Goal: Task Accomplishment & Management: Use online tool/utility

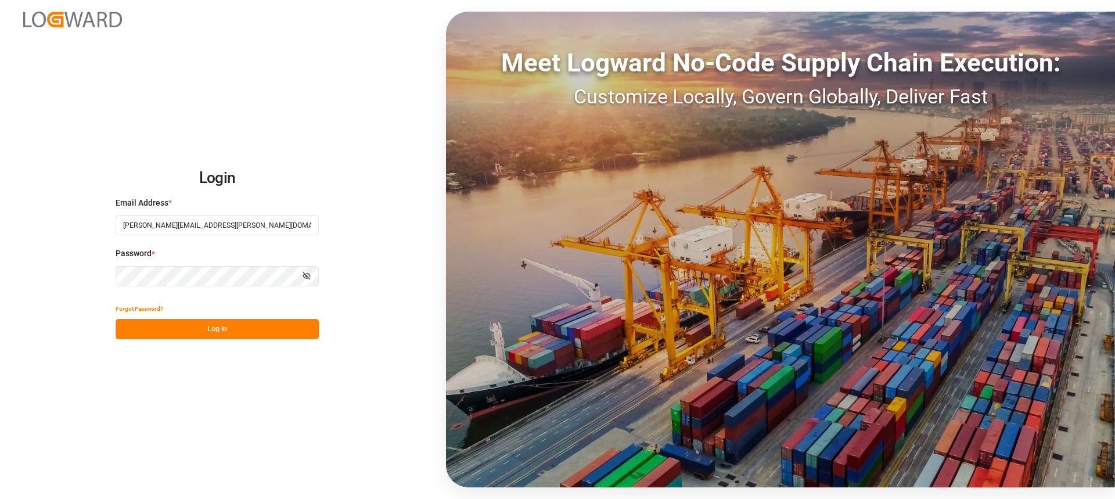
click at [257, 338] on button "Log In" at bounding box center [217, 329] width 203 height 20
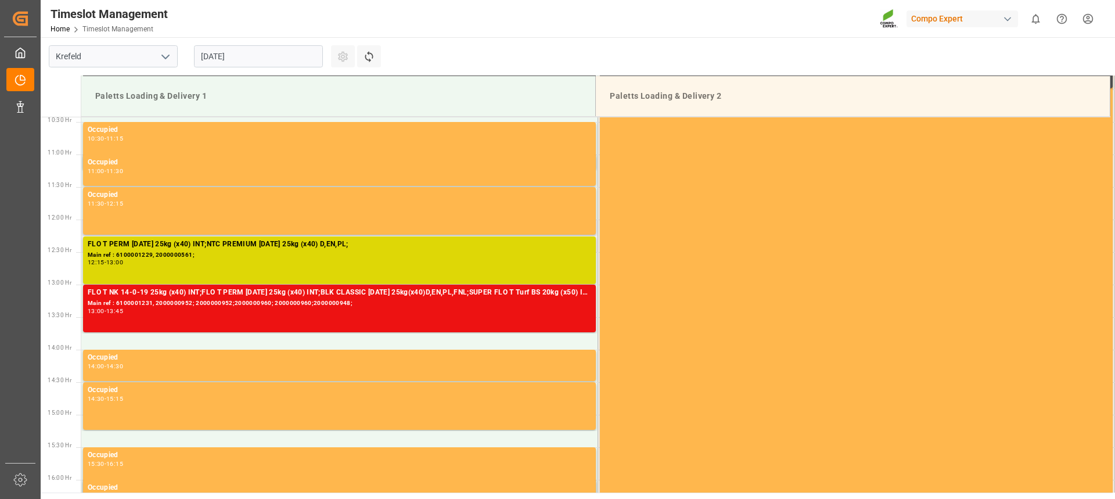
scroll to position [671, 0]
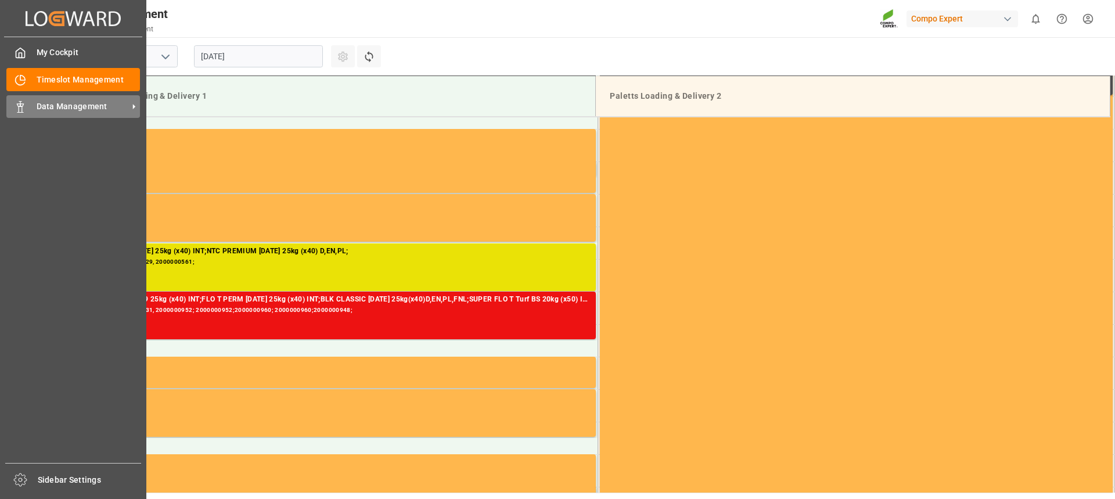
click at [26, 109] on div "Data Management Data Management" at bounding box center [73, 106] width 134 height 23
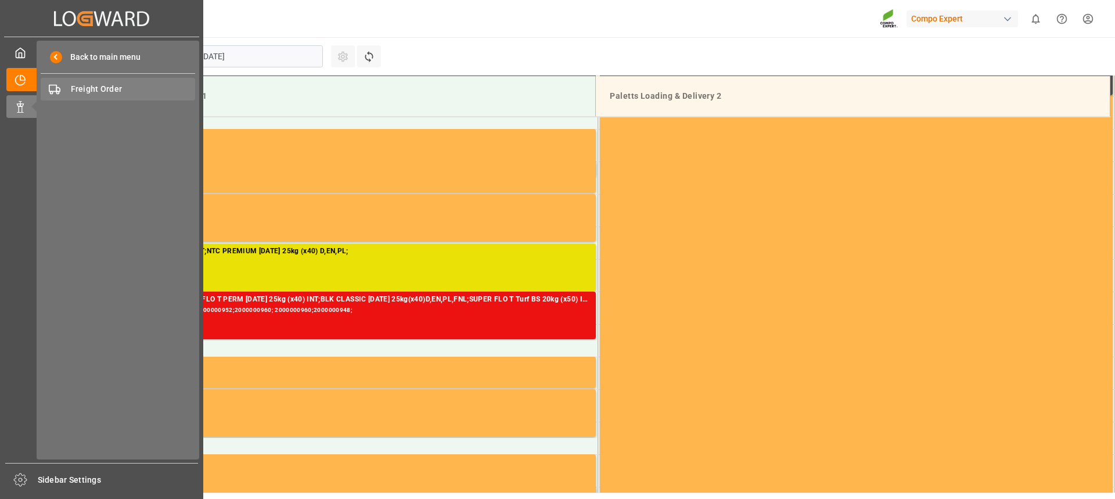
click at [107, 91] on span "Freight Order" at bounding box center [133, 89] width 125 height 12
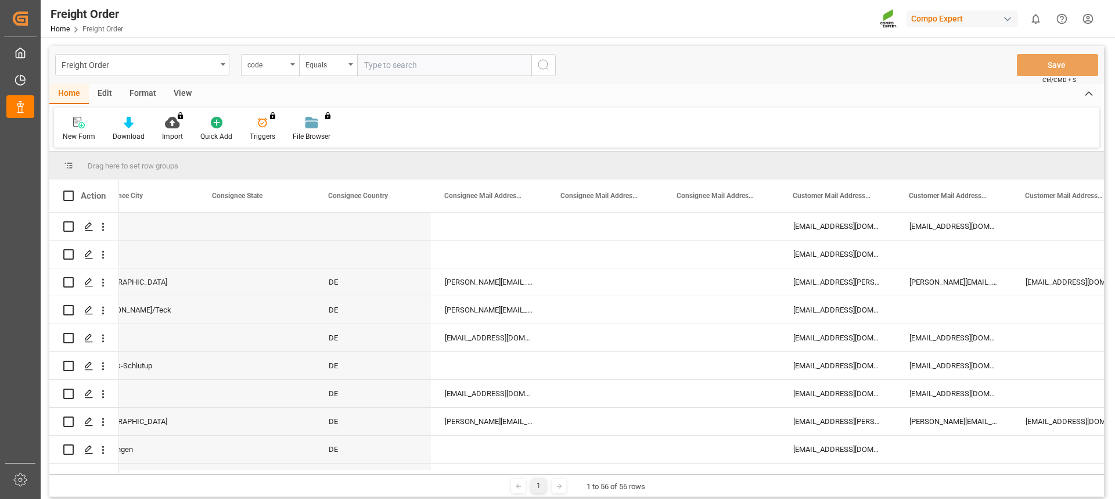
scroll to position [0, 1199]
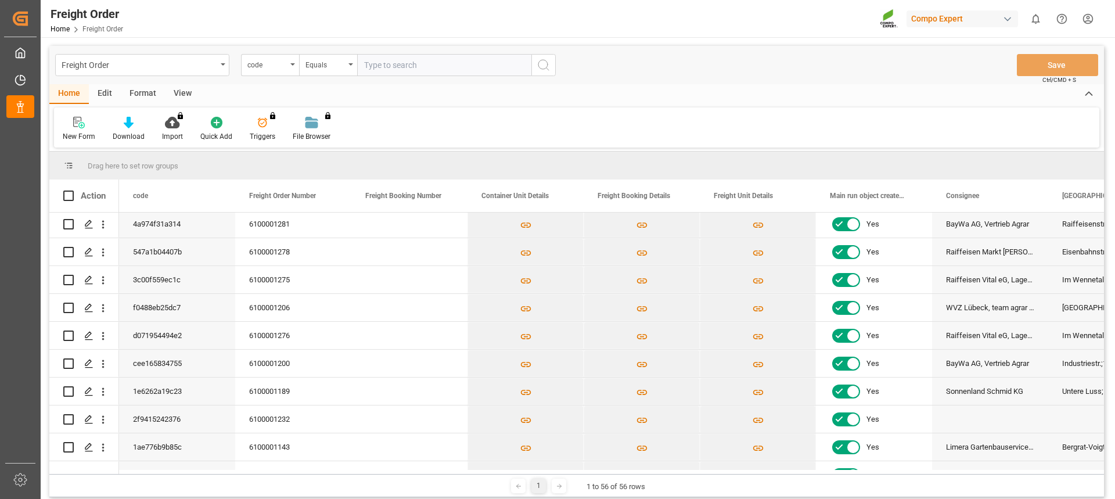
click at [1091, 21] on html "Created by potrace 1.15, written by [PERSON_NAME] [DATE]-[DATE] Created by potr…" at bounding box center [557, 249] width 1115 height 499
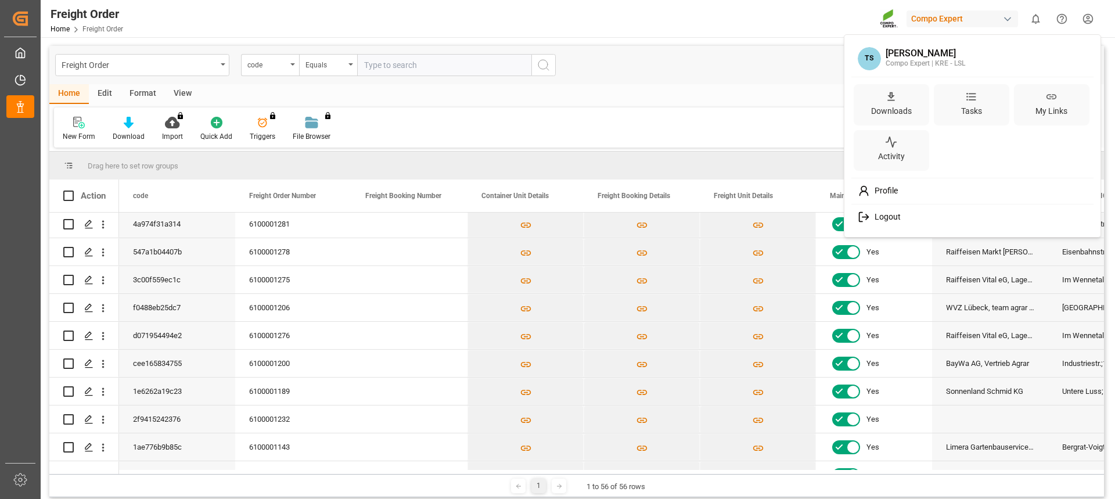
click at [888, 218] on span "Logout" at bounding box center [885, 217] width 31 height 10
